Goal: Navigation & Orientation: Find specific page/section

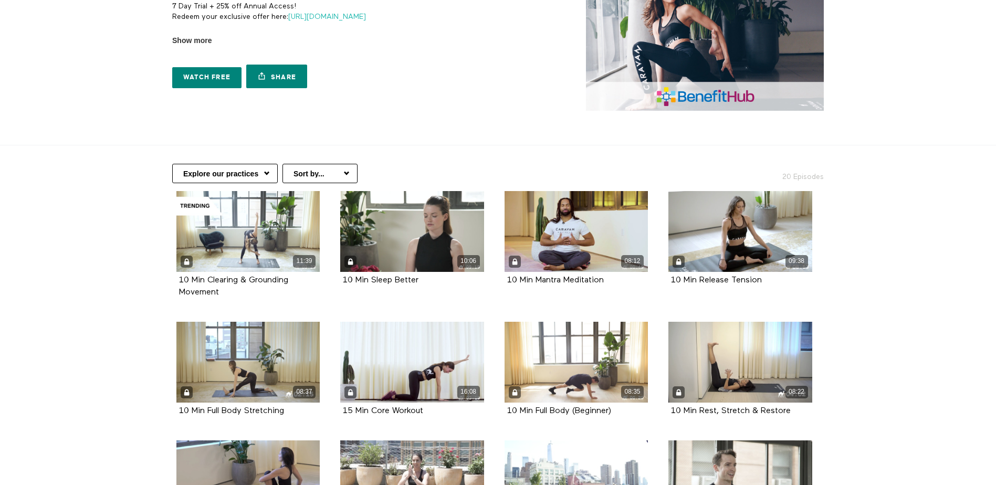
scroll to position [64, 0]
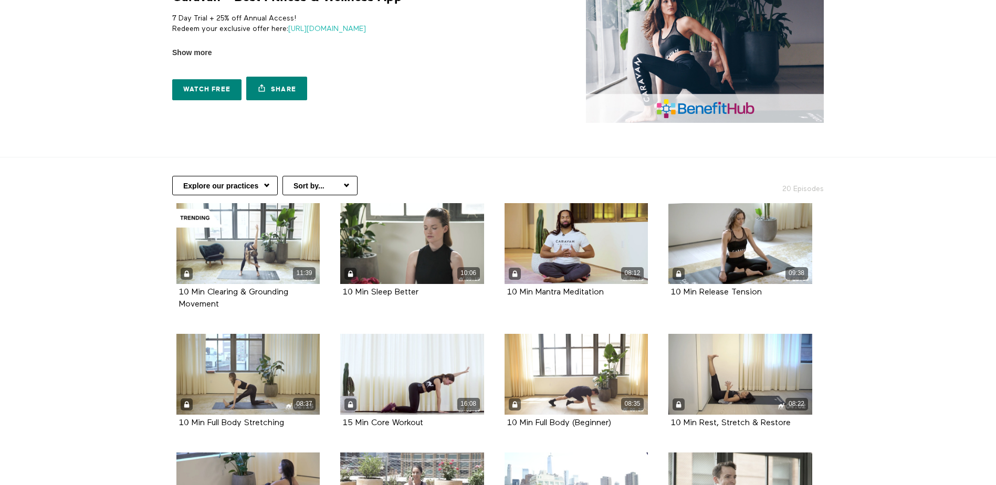
click at [255, 191] on select "Explore our practices Meditation Breathing Fitness Yoga Nutrition Positivity" at bounding box center [225, 185] width 106 height 19
select select "[URL][DOMAIN_NAME]"
click at [172, 176] on select "Explore our practices Meditation Breathing Fitness Yoga Nutrition Positivity" at bounding box center [225, 185] width 106 height 19
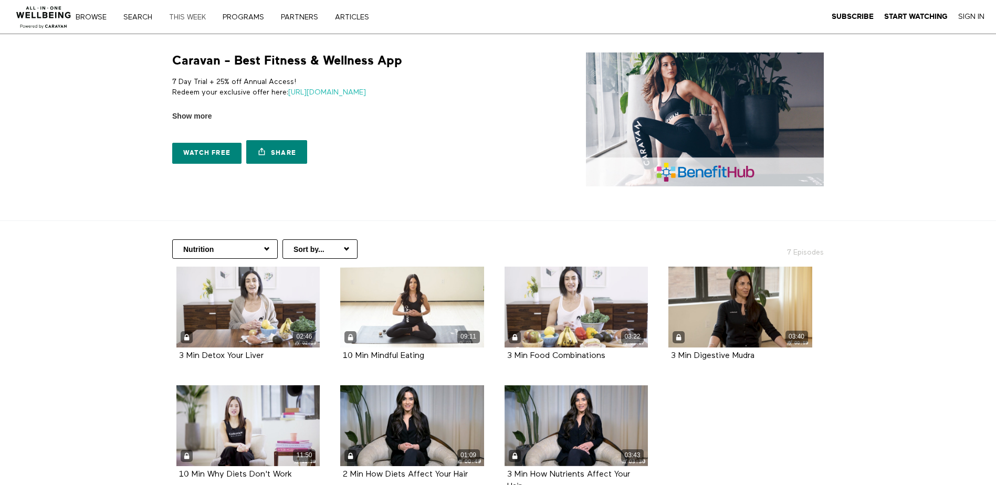
click at [188, 16] on link "THIS WEEK" at bounding box center [190, 17] width 51 height 7
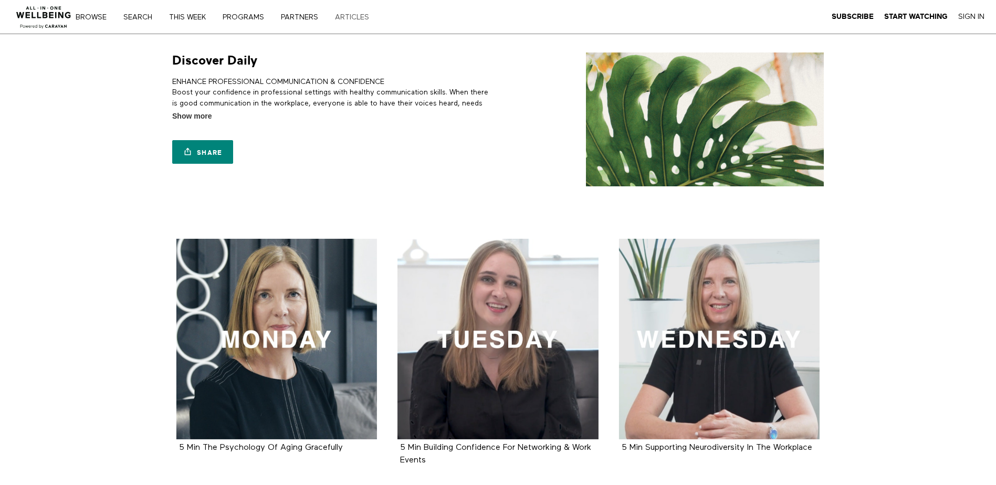
click at [343, 20] on link "ARTICLES" at bounding box center [355, 17] width 49 height 7
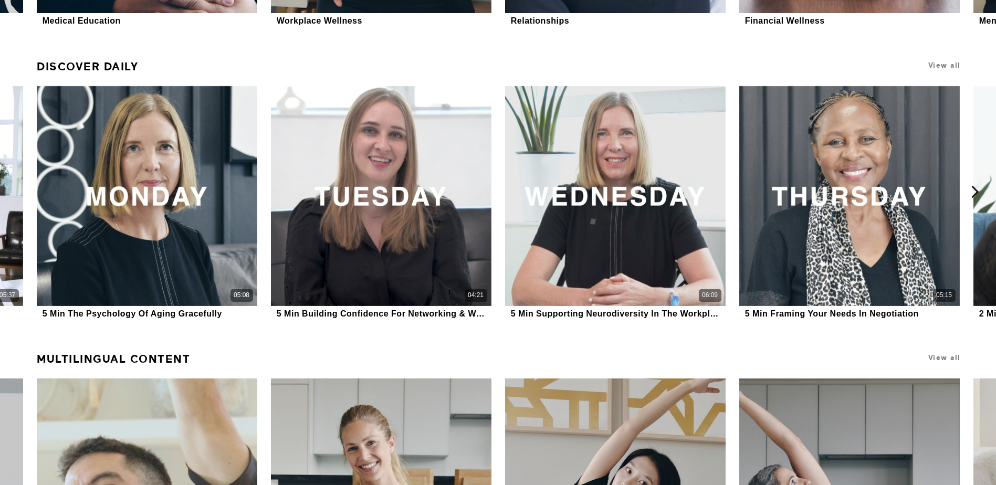
scroll to position [771, 0]
